Goal: Task Accomplishment & Management: Use online tool/utility

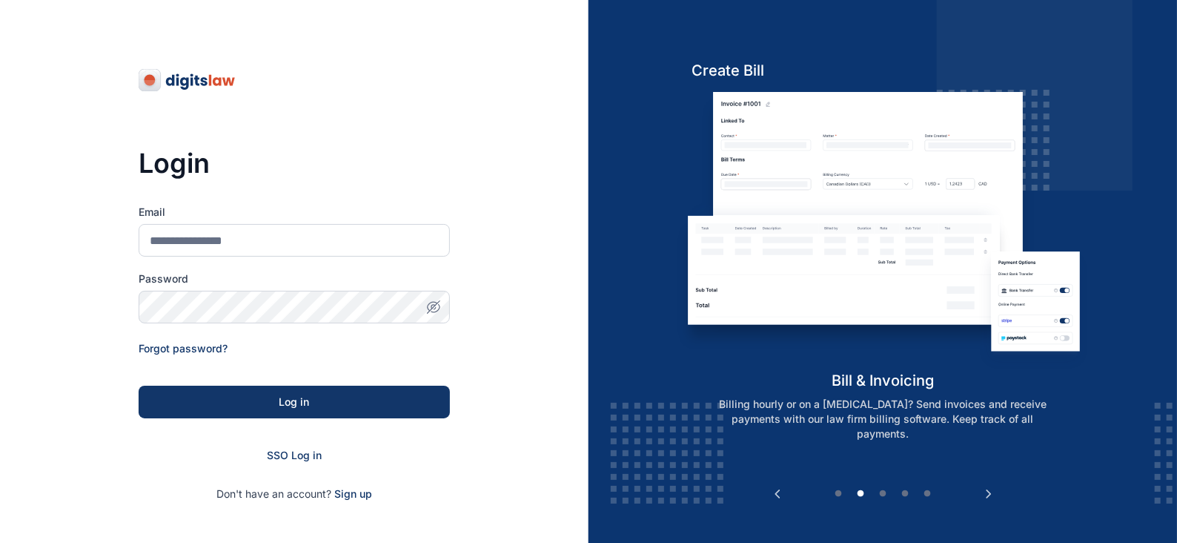
type input "**********"
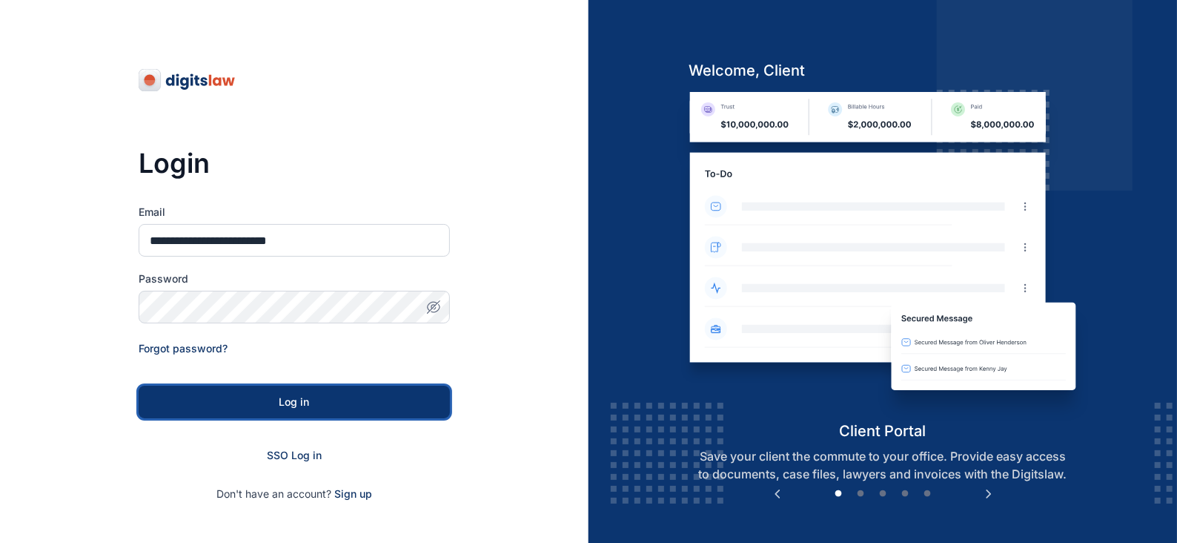
click at [389, 402] on div "Log in" at bounding box center [294, 401] width 264 height 15
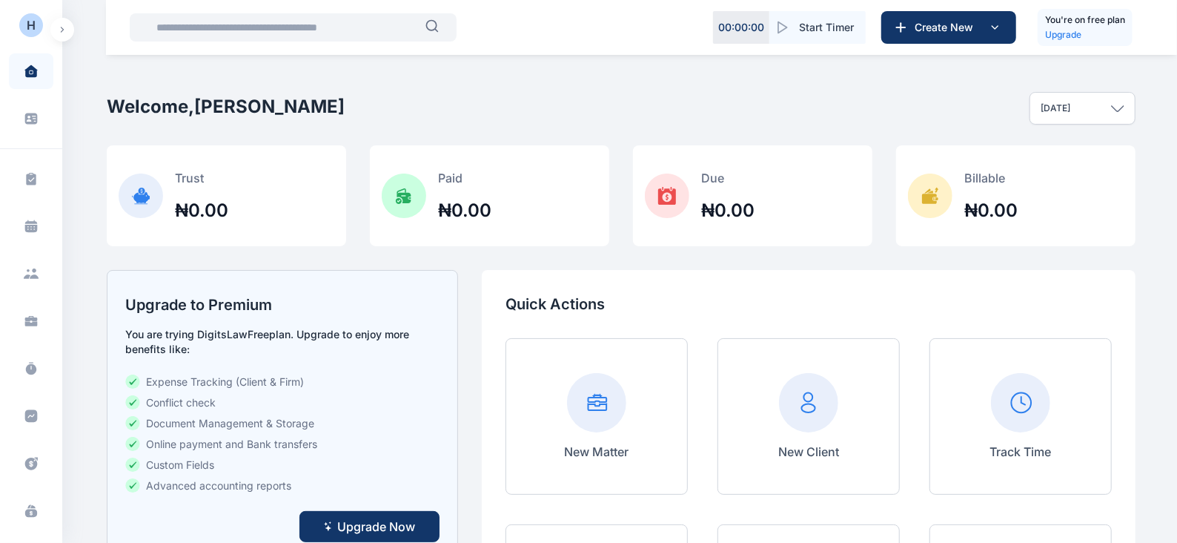
click at [63, 31] on icon "button" at bounding box center [62, 30] width 4 height 6
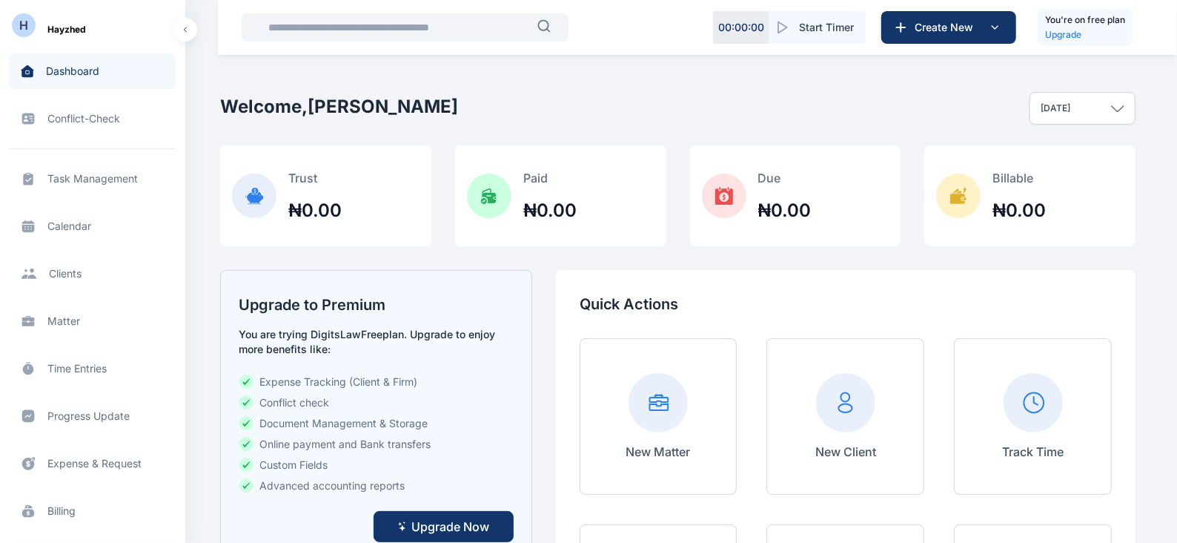
click at [113, 176] on span "Task Management task management task management" at bounding box center [93, 179] width 168 height 36
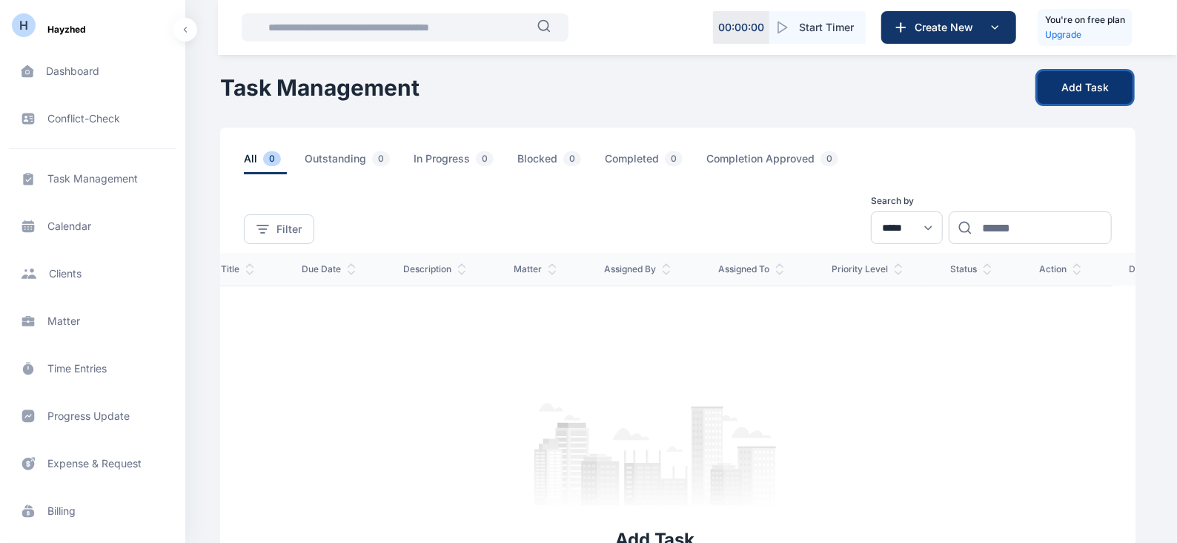
click at [1071, 89] on button "Add Task" at bounding box center [1085, 87] width 95 height 33
click at [1049, 90] on button "Add Task" at bounding box center [1085, 87] width 95 height 33
click at [63, 322] on span "Matter matter matter" at bounding box center [93, 321] width 168 height 36
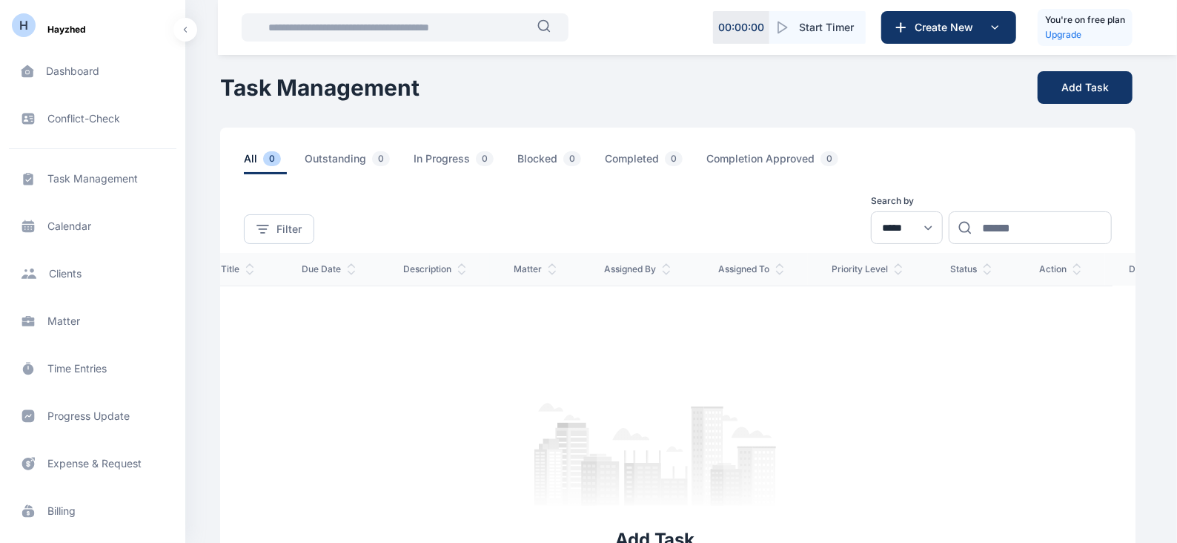
click at [67, 319] on span "Matter matter matter" at bounding box center [93, 321] width 168 height 36
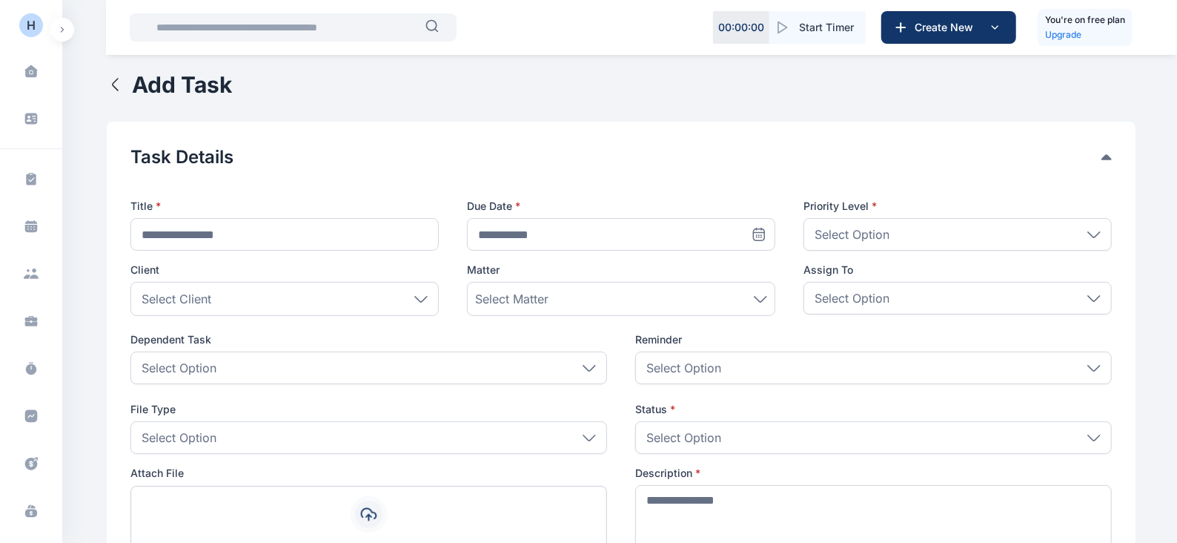
click at [739, 296] on div "Select Matter" at bounding box center [621, 299] width 292 height 18
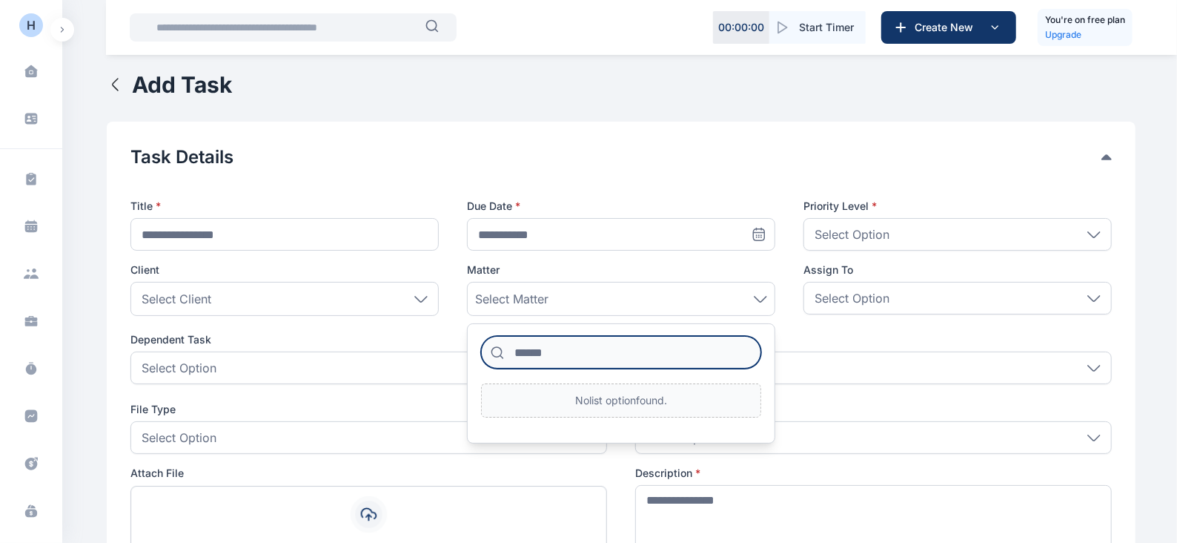
click at [684, 350] on input at bounding box center [621, 352] width 280 height 33
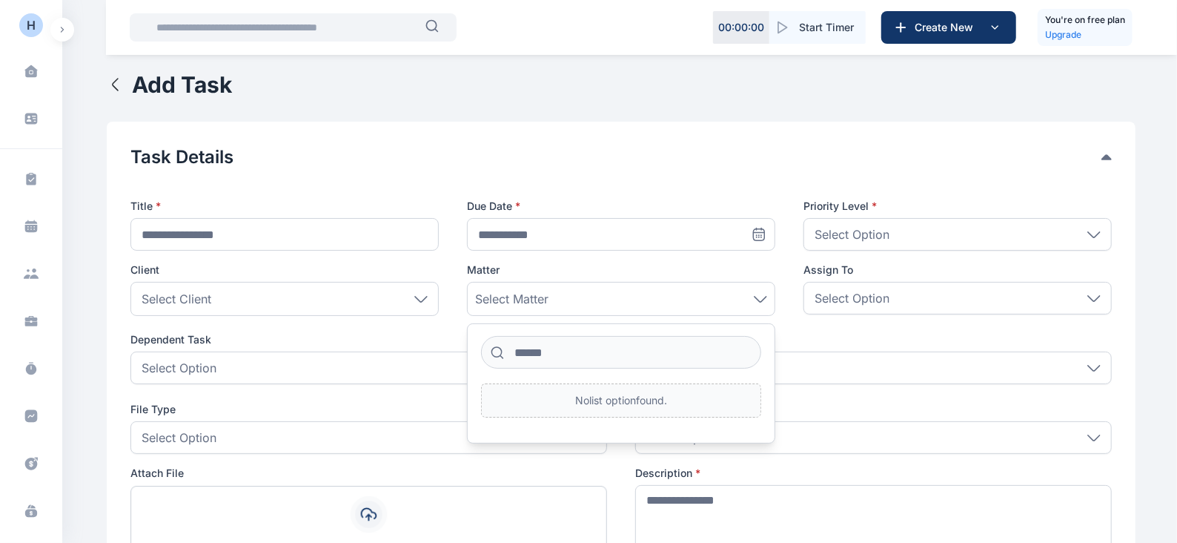
click at [760, 294] on div "Select Matter" at bounding box center [621, 299] width 292 height 18
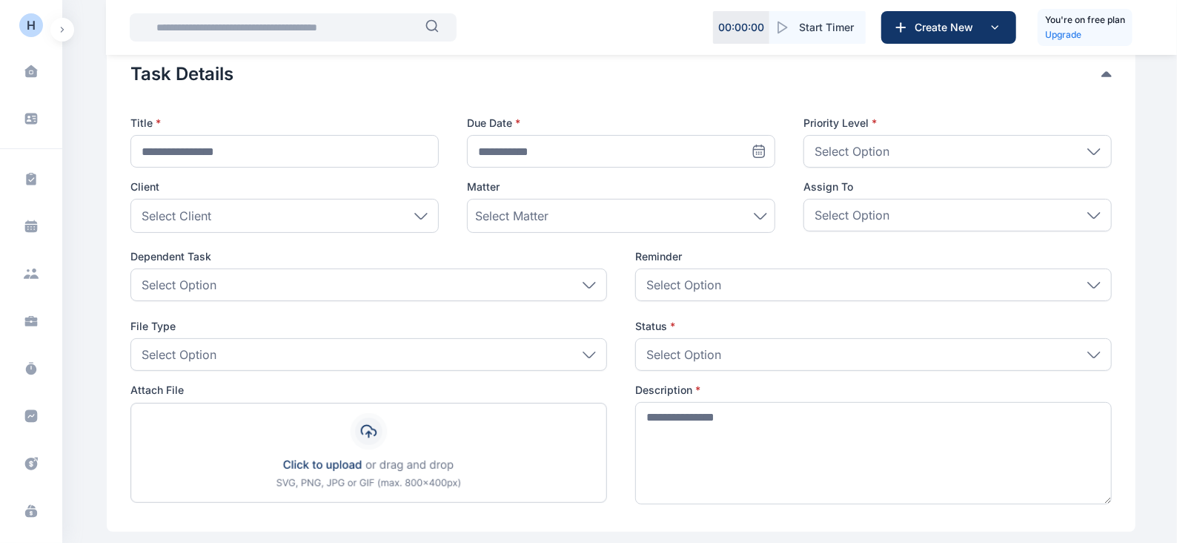
scroll to position [87, 0]
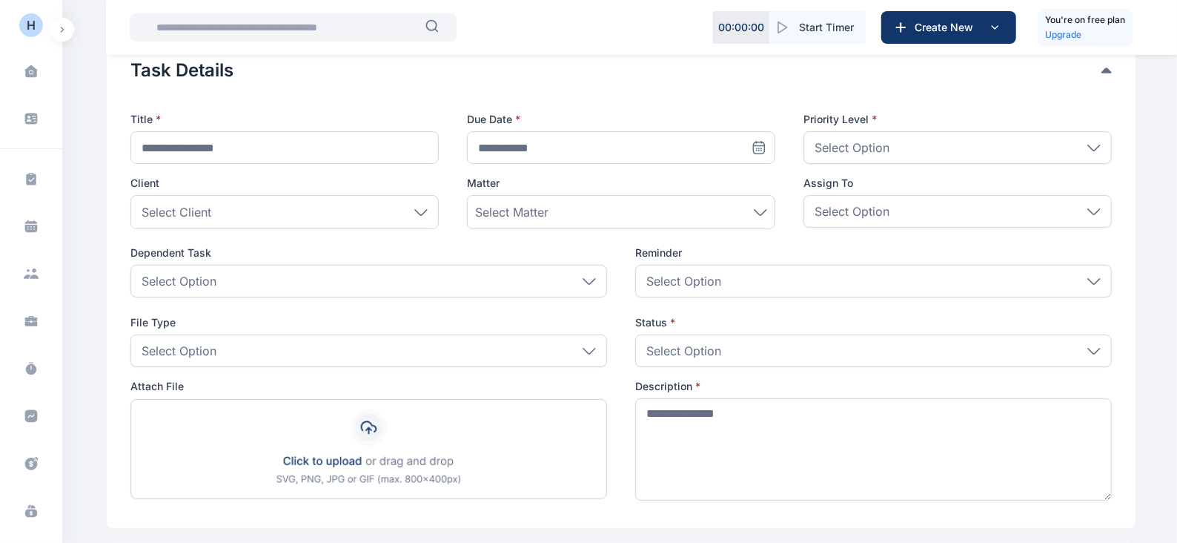
click at [63, 21] on button "button" at bounding box center [62, 30] width 24 height 24
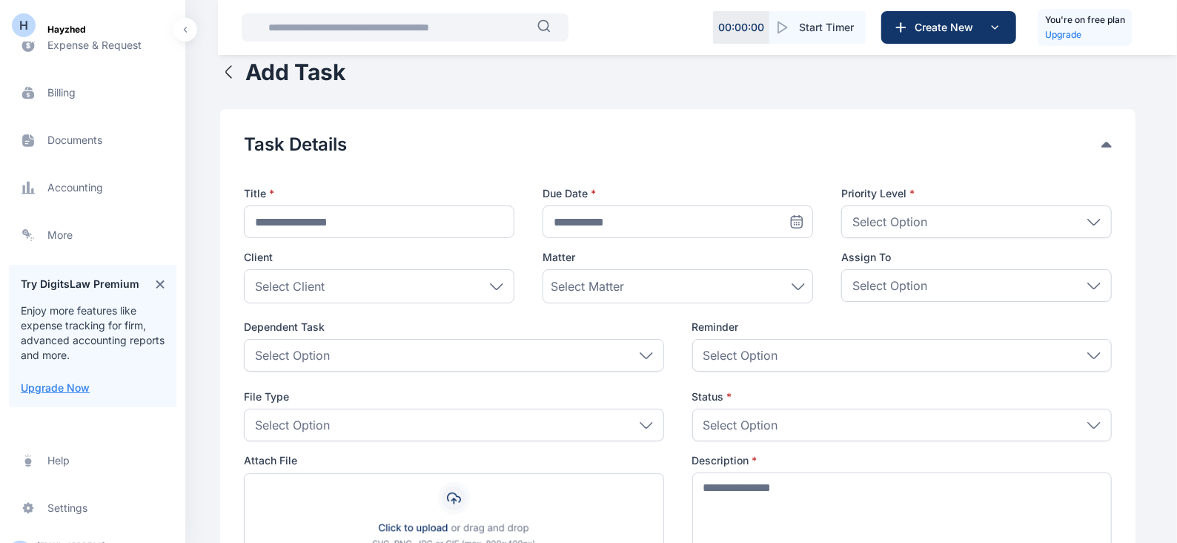
scroll to position [0, 0]
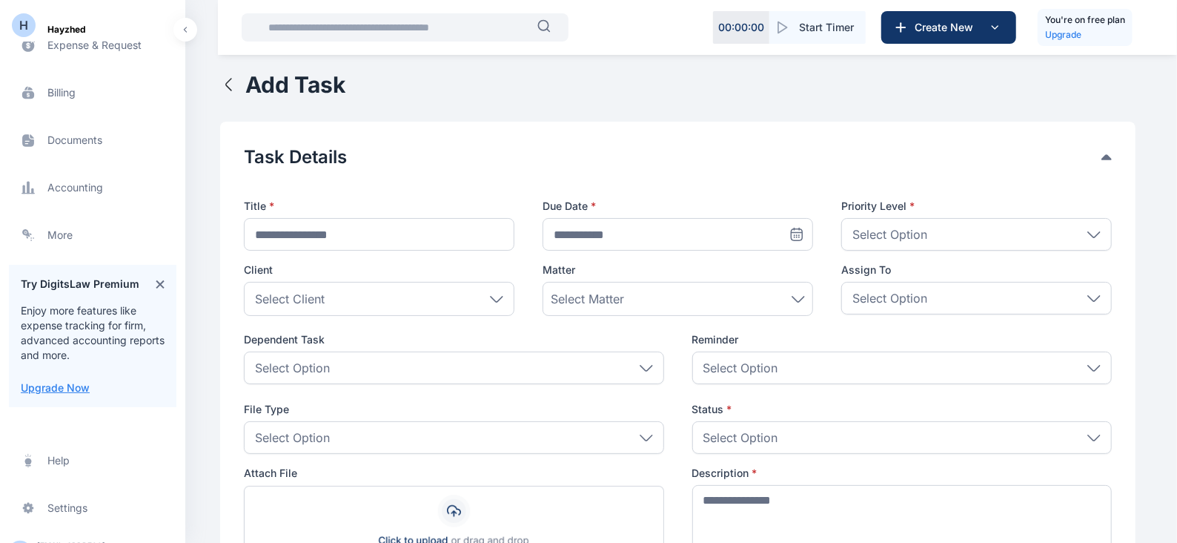
click at [156, 286] on icon at bounding box center [160, 283] width 8 height 8
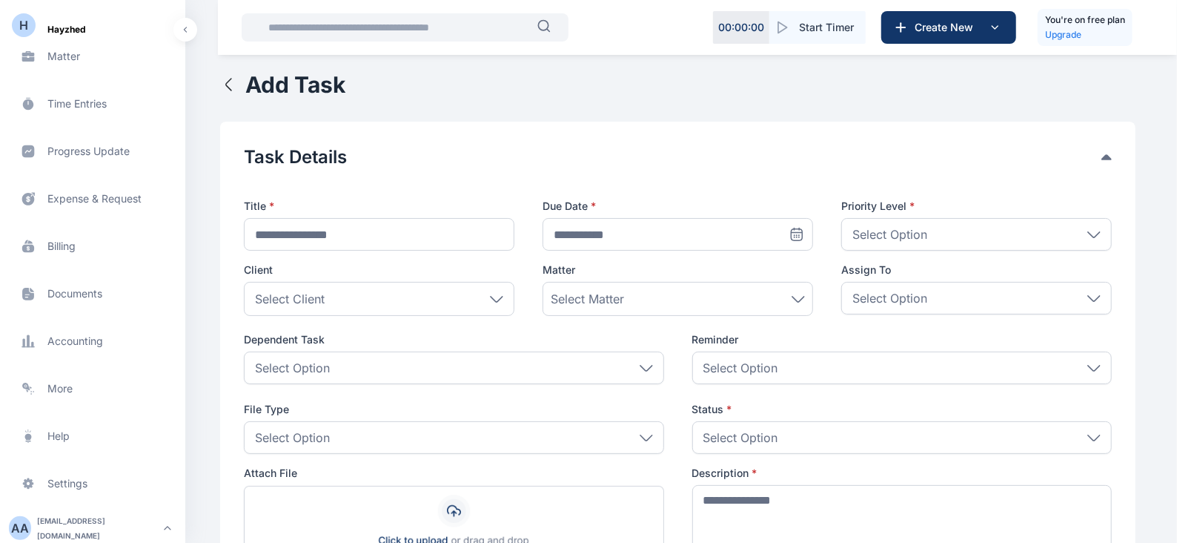
click at [96, 291] on span "Documents documents documents" at bounding box center [93, 294] width 168 height 36
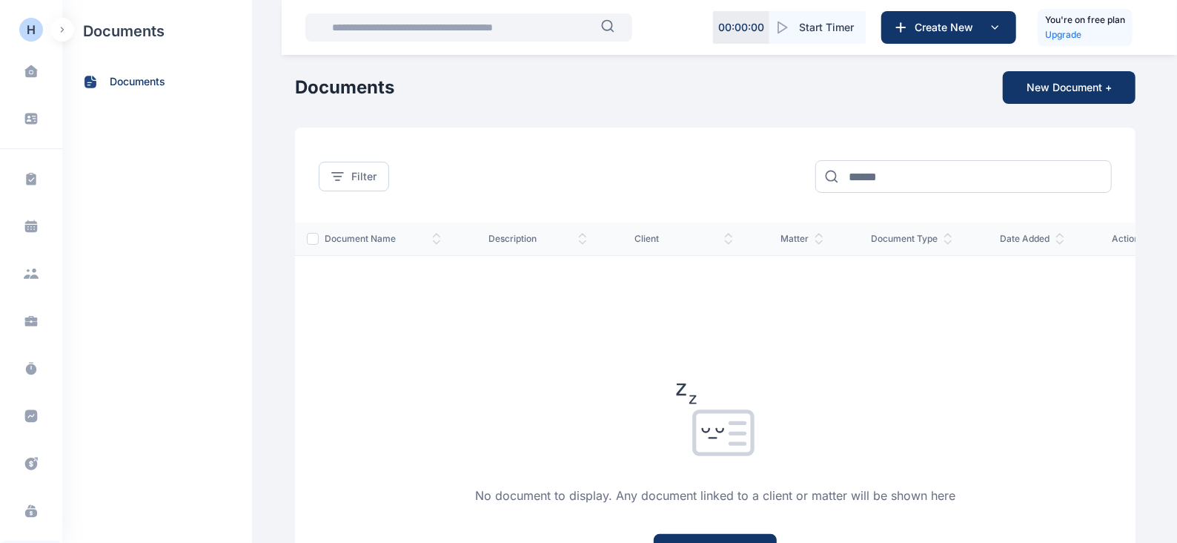
click at [780, 237] on span "matter" at bounding box center [801, 239] width 43 height 12
click at [1096, 88] on button "New Document +" at bounding box center [1069, 87] width 133 height 33
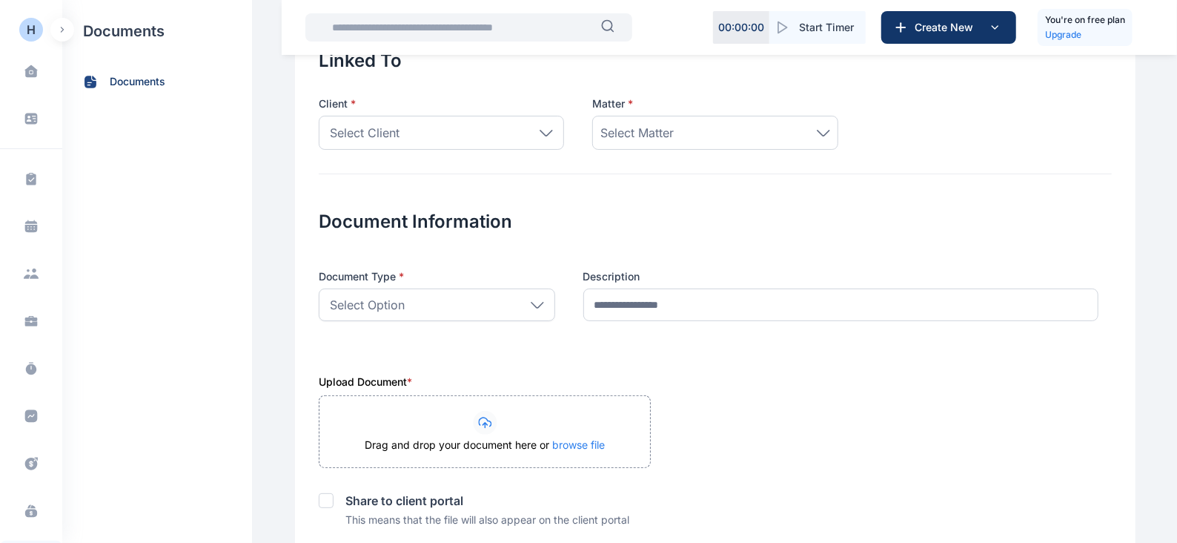
scroll to position [98, 0]
click at [814, 140] on div "Select Matter" at bounding box center [714, 134] width 229 height 18
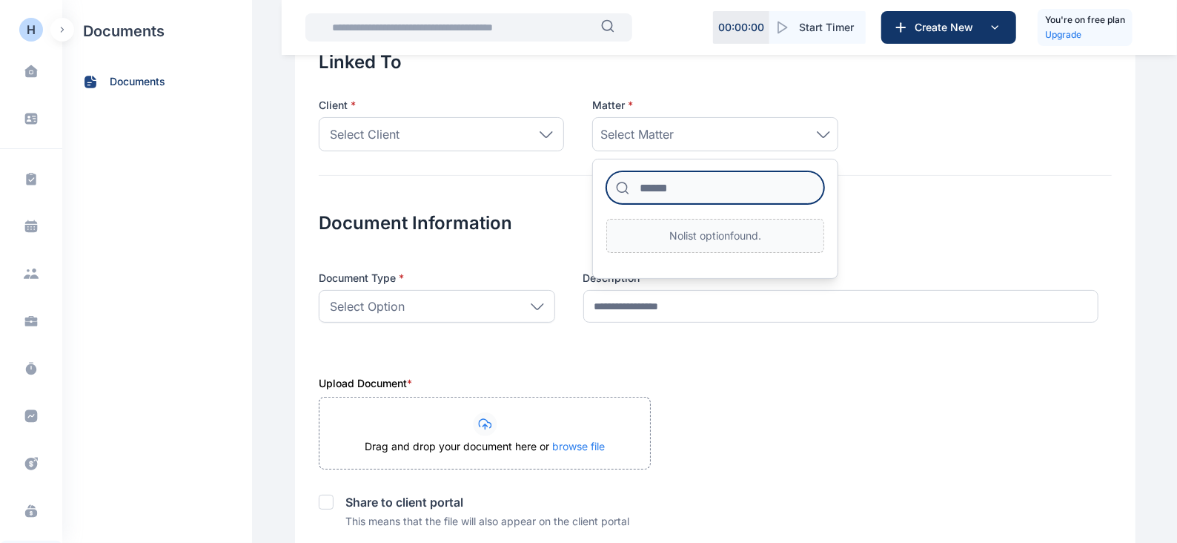
click at [794, 190] on input at bounding box center [714, 187] width 217 height 33
click at [789, 238] on p "No list option found." at bounding box center [714, 236] width 217 height 34
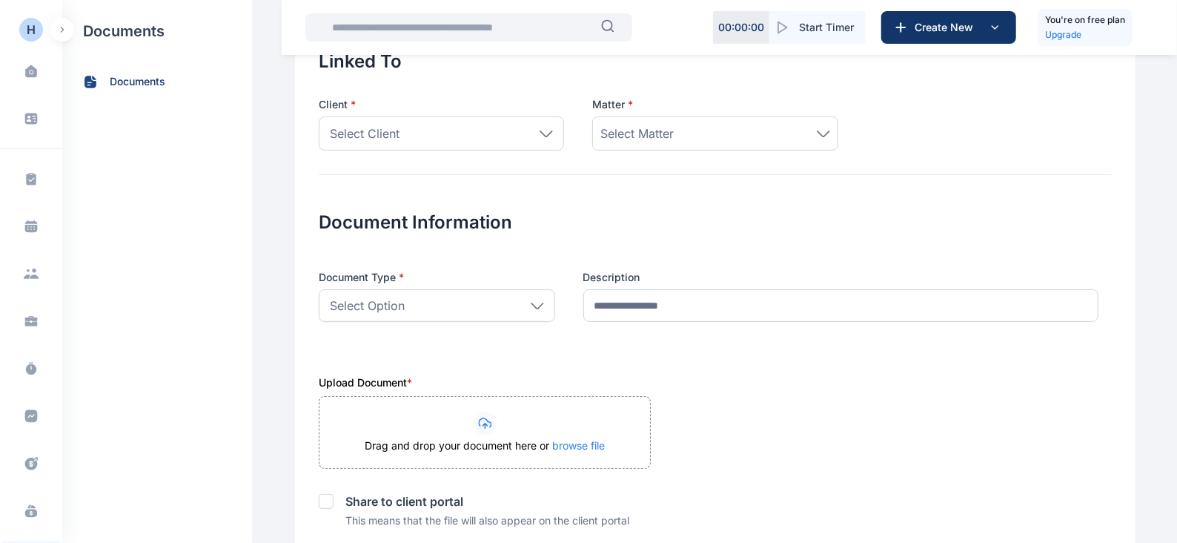
scroll to position [93, 0]
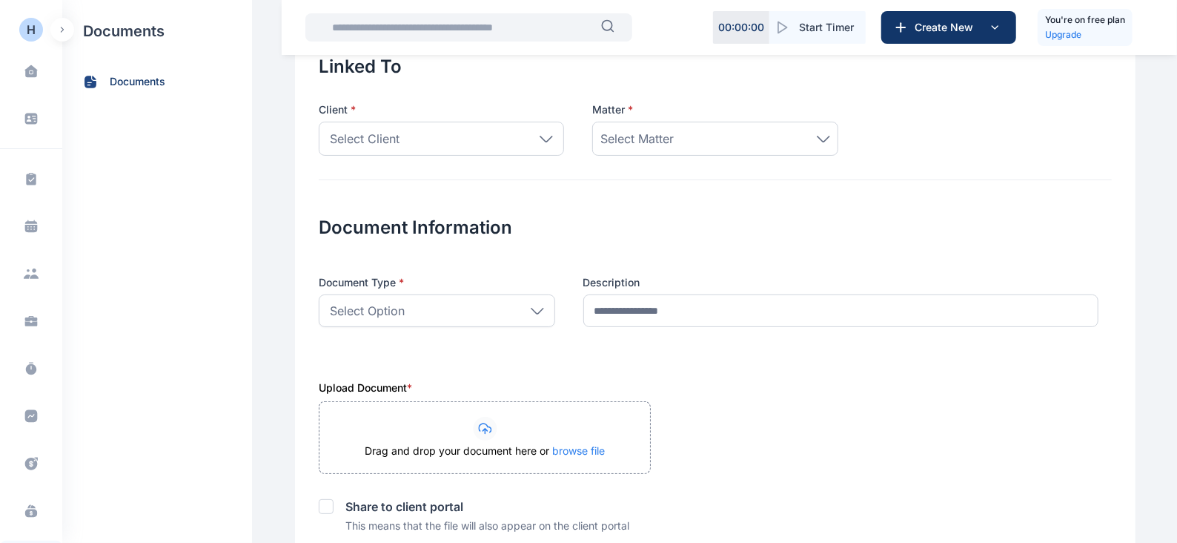
click at [517, 309] on div "Select Option" at bounding box center [437, 310] width 236 height 33
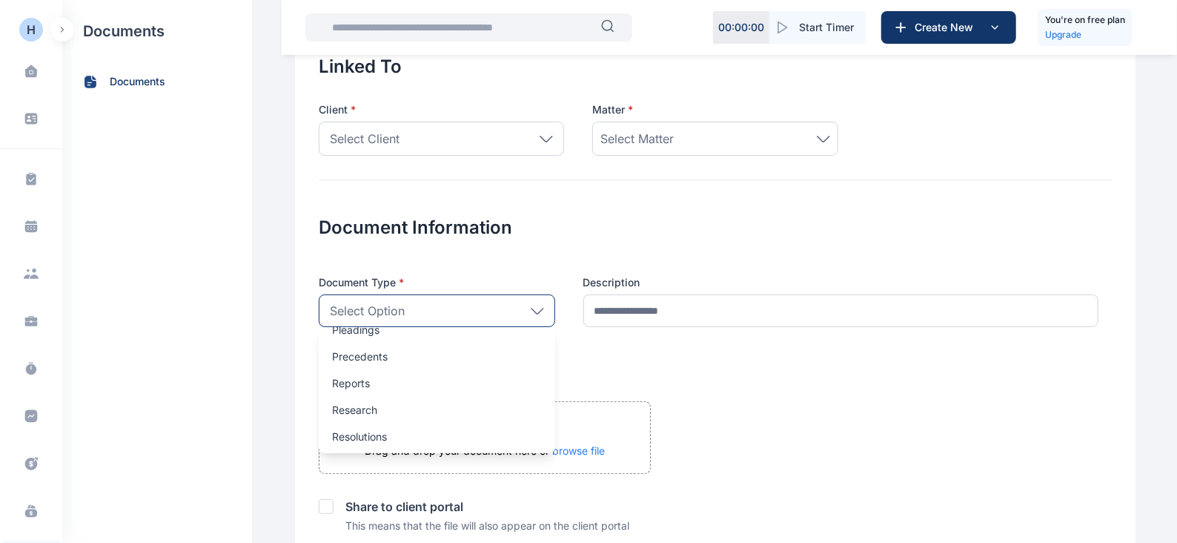
scroll to position [0, 0]
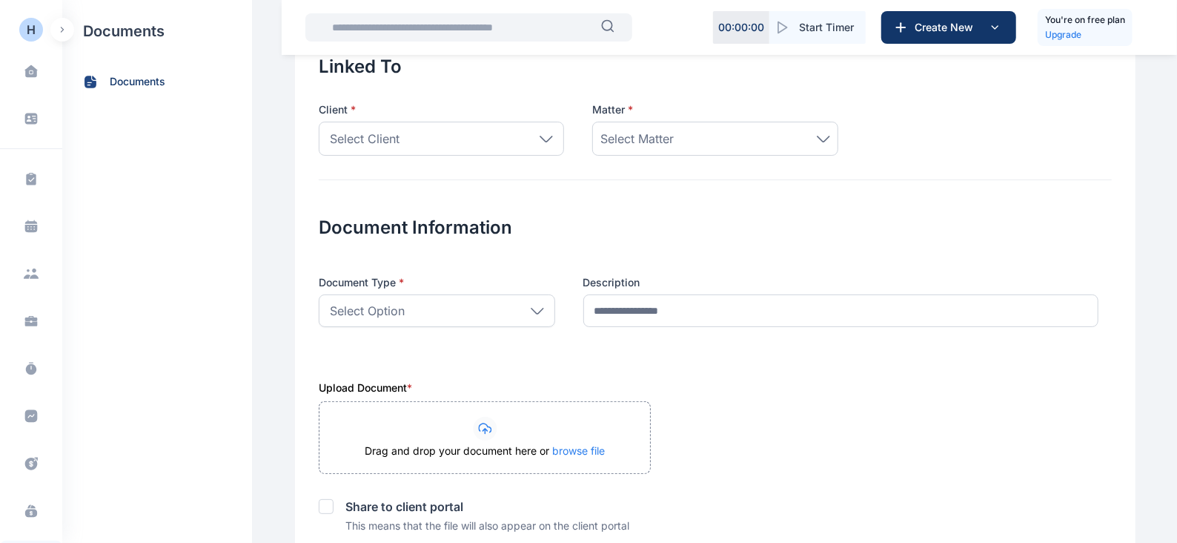
click at [800, 145] on div "Select Matter" at bounding box center [714, 139] width 229 height 18
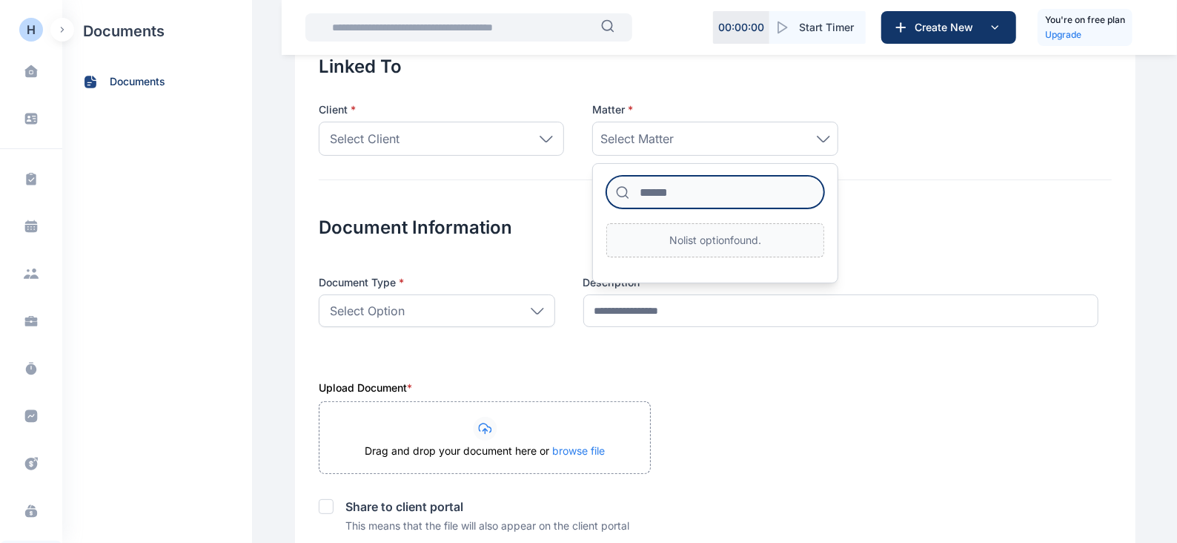
click at [769, 193] on input at bounding box center [714, 192] width 217 height 33
type input "*"
